Goal: Communication & Community: Answer question/provide support

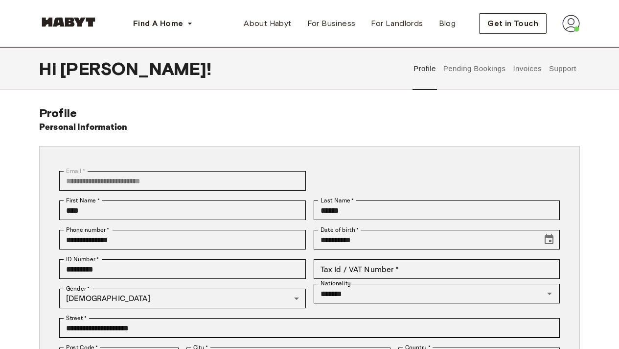
click at [568, 26] on img at bounding box center [572, 24] width 18 height 18
click at [599, 125] on div "**********" at bounding box center [309, 293] width 619 height 375
click at [470, 116] on div "**********" at bounding box center [309, 293] width 541 height 375
click at [173, 105] on div "**********" at bounding box center [309, 263] width 619 height 433
click at [485, 28] on button "Get in Touch" at bounding box center [513, 23] width 68 height 21
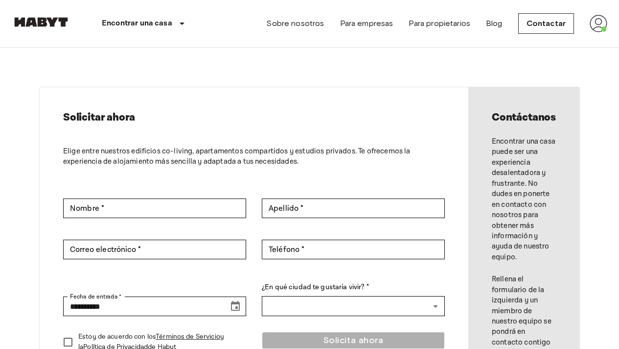
click at [592, 26] on img at bounding box center [599, 24] width 18 height 18
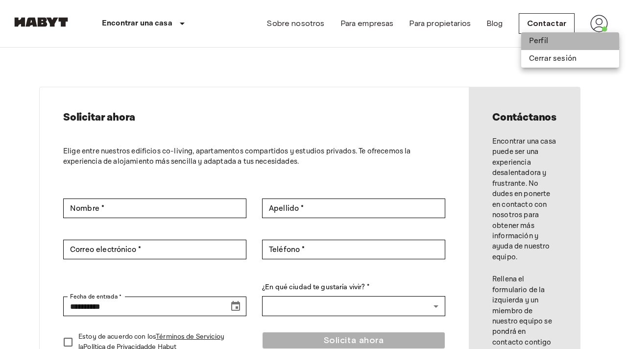
click at [530, 38] on li "Perfil" at bounding box center [570, 41] width 98 height 18
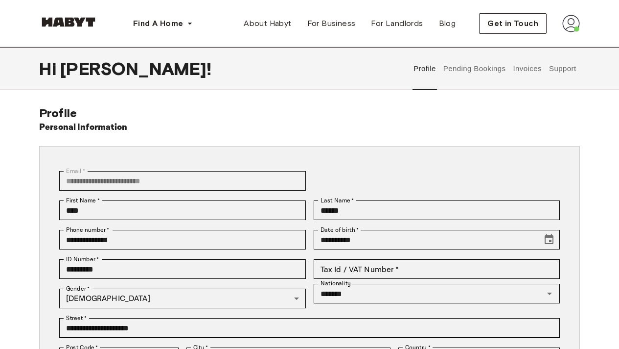
click at [563, 69] on button "Support" at bounding box center [563, 68] width 30 height 43
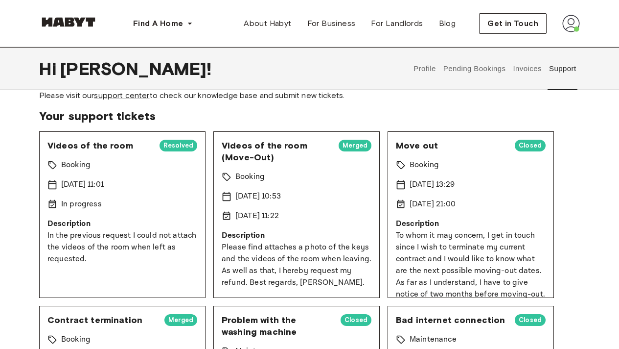
scroll to position [53, 0]
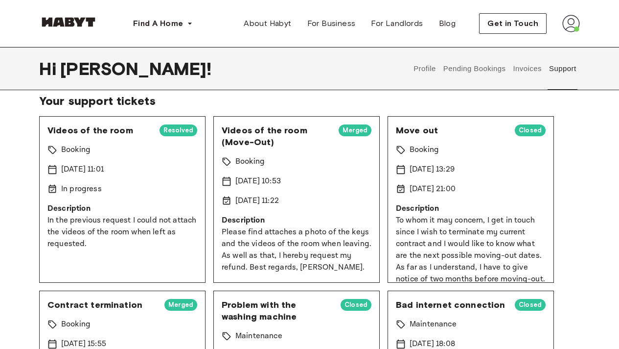
click at [276, 248] on p "Please find attaches a photo of the keys and the videos of the room when leavin…" at bounding box center [297, 249] width 150 height 47
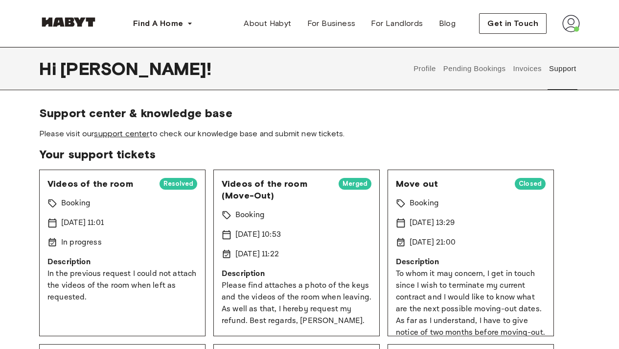
click at [112, 133] on link "support center" at bounding box center [121, 133] width 55 height 9
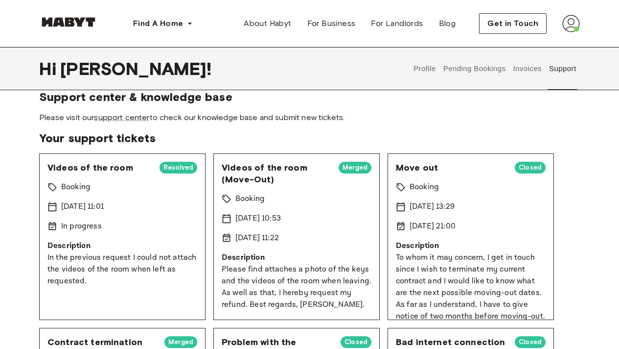
scroll to position [15, 0]
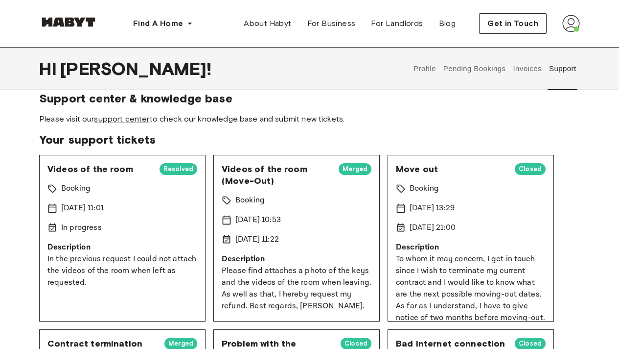
click at [282, 247] on div "Videos of the room (Move-Out) Merged Booking [DATE] 10:53 [DATE] 11:22 Descript…" at bounding box center [297, 238] width 166 height 166
click at [269, 263] on p "Description" at bounding box center [297, 259] width 150 height 12
click at [247, 263] on p "Description" at bounding box center [297, 259] width 150 height 12
click at [250, 243] on p "[DATE] 11:22" at bounding box center [258, 240] width 44 height 12
click at [252, 217] on p "[DATE] 10:53" at bounding box center [259, 220] width 46 height 12
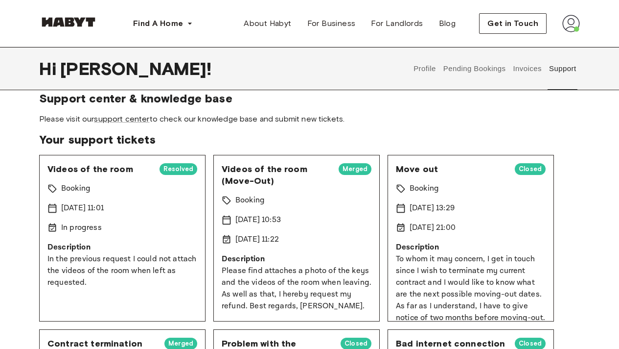
click at [252, 199] on p "Booking" at bounding box center [250, 200] width 29 height 12
click at [124, 116] on link "support center" at bounding box center [121, 118] width 55 height 9
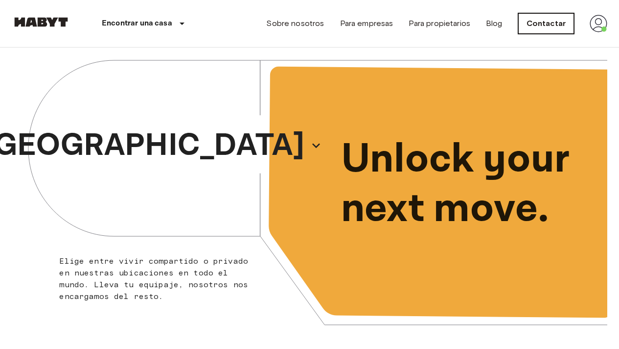
click at [551, 26] on link "Contactar" at bounding box center [547, 23] width 56 height 21
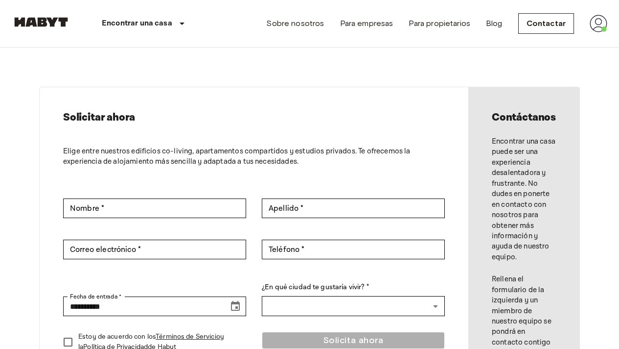
click at [595, 24] on img at bounding box center [599, 24] width 18 height 18
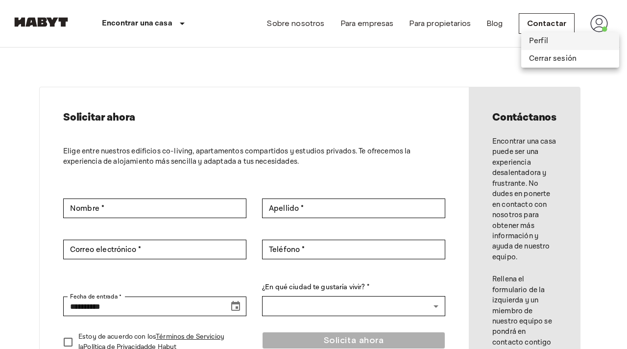
click at [550, 38] on li "Perfil" at bounding box center [570, 41] width 98 height 18
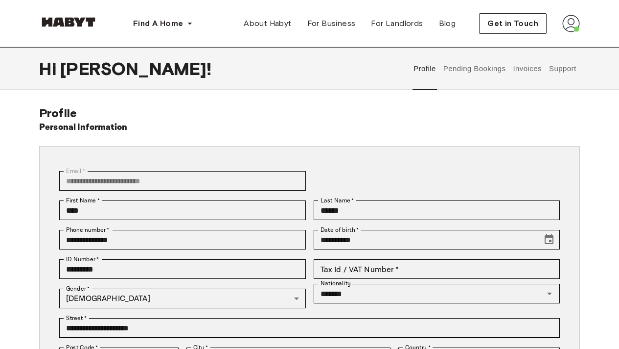
click at [470, 69] on button "Pending Bookings" at bounding box center [474, 68] width 65 height 43
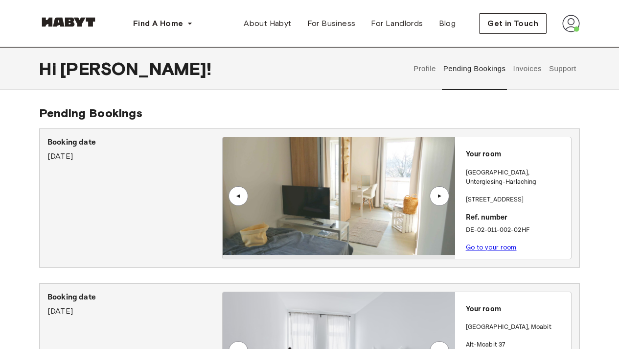
click at [555, 68] on button "Support" at bounding box center [563, 68] width 30 height 43
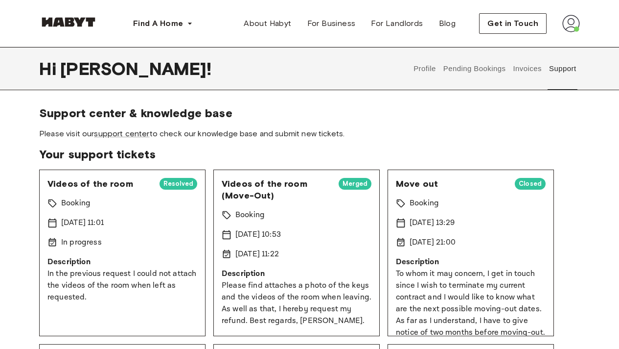
click at [291, 209] on div "Videos of the room (Move-Out) Merged Booking [DATE] 10:53 [DATE] 11:22 Descript…" at bounding box center [297, 252] width 166 height 166
click at [272, 235] on p "[DATE] 10:53" at bounding box center [259, 235] width 46 height 12
click at [226, 196] on span "Videos of the room (Move-Out)" at bounding box center [276, 190] width 109 height 24
click at [244, 276] on p "Description" at bounding box center [297, 274] width 150 height 12
click at [124, 159] on span "Your support tickets" at bounding box center [309, 154] width 541 height 15
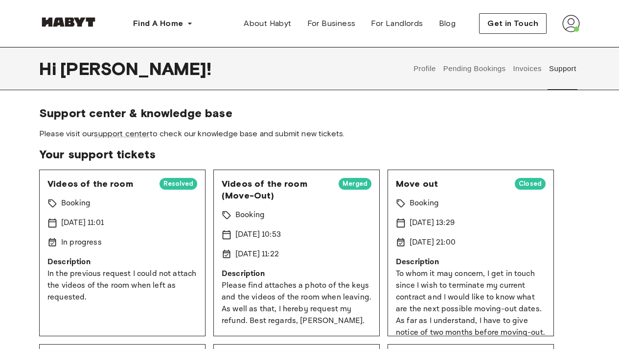
click at [343, 184] on span "Merged" at bounding box center [355, 184] width 33 height 10
click at [249, 182] on span "Videos of the room (Move-Out)" at bounding box center [276, 190] width 109 height 24
click at [249, 193] on span "Videos of the room (Move-Out)" at bounding box center [276, 190] width 109 height 24
click at [249, 214] on p "Booking" at bounding box center [250, 215] width 29 height 12
click at [246, 232] on p "[DATE] 10:53" at bounding box center [259, 235] width 46 height 12
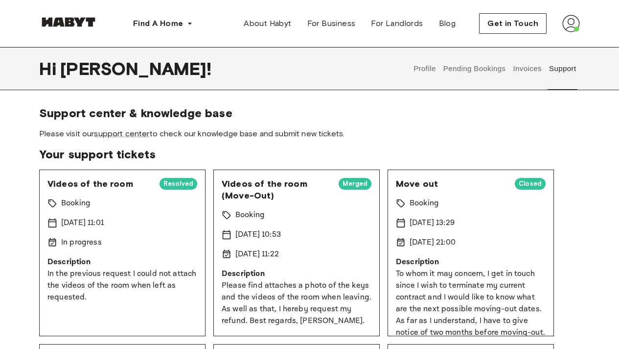
click at [246, 245] on div "Videos of the room (Move-Out) Merged Booking [DATE] 10:53 [DATE] 11:22 Descript…" at bounding box center [297, 252] width 166 height 166
click at [247, 271] on p "Description" at bounding box center [297, 274] width 150 height 12
click at [290, 313] on p "Please find attaches a photo of the keys and the videos of the room when leavin…" at bounding box center [297, 303] width 150 height 47
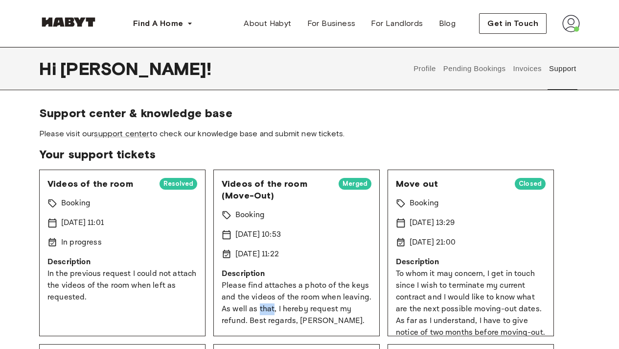
click at [290, 313] on p "Please find attaches a photo of the keys and the videos of the room when leavin…" at bounding box center [297, 303] width 150 height 47
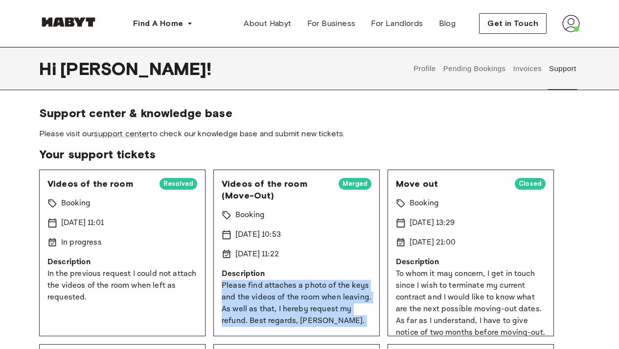
click at [290, 313] on p "Please find attaches a photo of the keys and the videos of the room when leavin…" at bounding box center [297, 303] width 150 height 47
click at [238, 189] on span "Videos of the room (Move-Out)" at bounding box center [276, 190] width 109 height 24
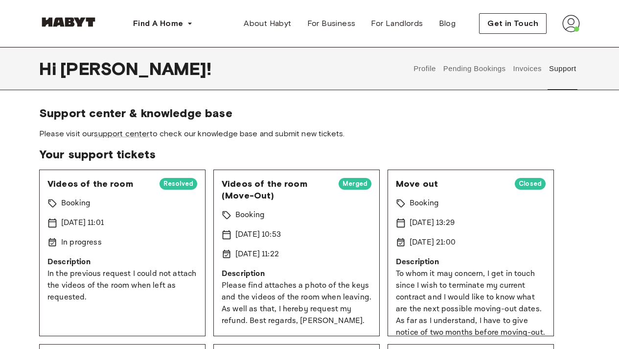
click at [238, 189] on span "Videos of the room (Move-Out)" at bounding box center [276, 190] width 109 height 24
click at [131, 137] on link "support center" at bounding box center [121, 133] width 55 height 9
